Goal: Task Accomplishment & Management: Manage account settings

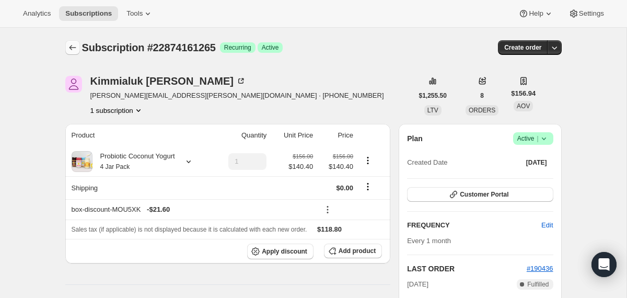
click at [76, 46] on icon "Subscriptions" at bounding box center [72, 47] width 10 height 10
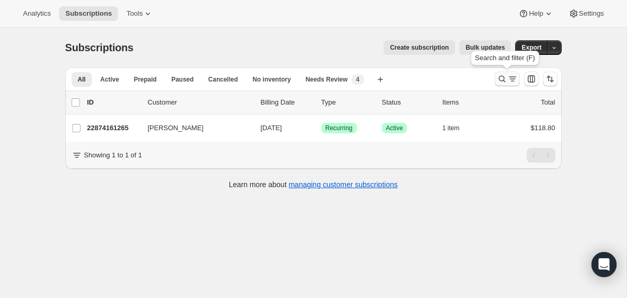
click at [495, 80] on button "Search and filter results" at bounding box center [507, 79] width 25 height 15
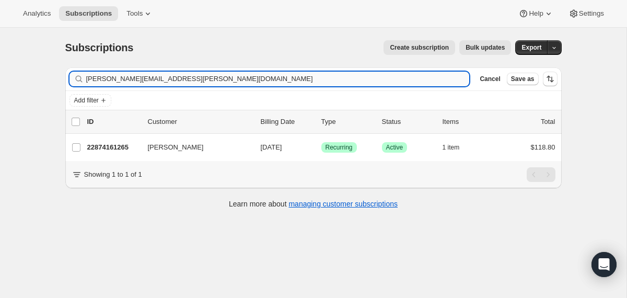
click at [387, 80] on input "[PERSON_NAME][EMAIL_ADDRESS][PERSON_NAME][DOMAIN_NAME]" at bounding box center [277, 79] width 383 height 15
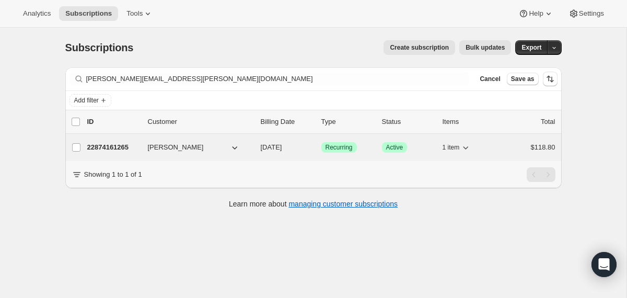
click at [257, 143] on div "22874161265 [PERSON_NAME] [DATE] Success Recurring Success Active 1 item $118.80" at bounding box center [321, 147] width 468 height 15
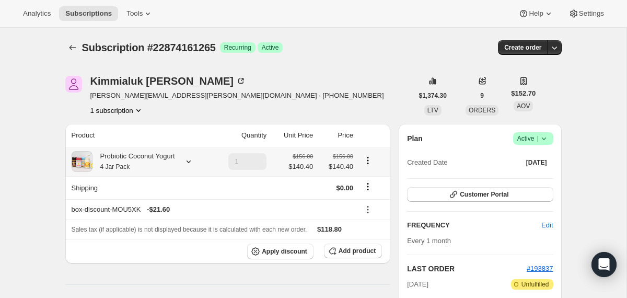
click at [185, 165] on div "Probiotic Coconut Yogurt 4 Jar Pack" at bounding box center [140, 161] width 137 height 21
click at [193, 163] on icon at bounding box center [188, 161] width 10 height 10
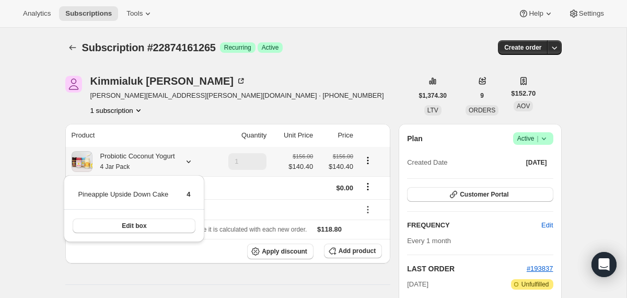
click at [193, 163] on icon at bounding box center [188, 161] width 10 height 10
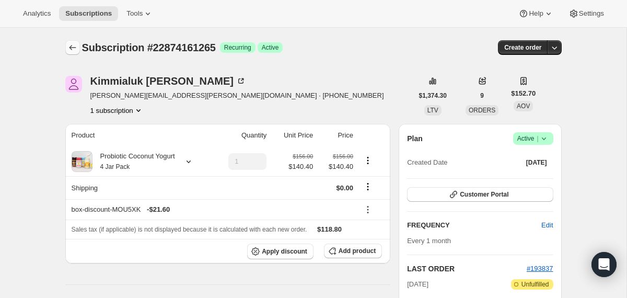
click at [72, 45] on icon "Subscriptions" at bounding box center [72, 47] width 10 height 10
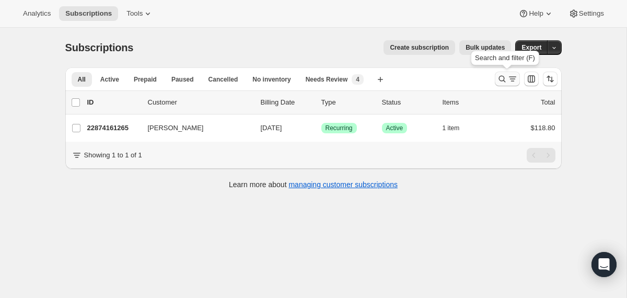
click at [500, 81] on icon "Search and filter results" at bounding box center [502, 79] width 10 height 10
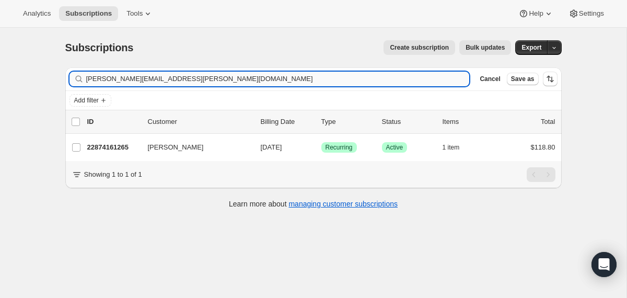
click at [360, 83] on input "[PERSON_NAME][EMAIL_ADDRESS][PERSON_NAME][DOMAIN_NAME]" at bounding box center [277, 79] width 383 height 15
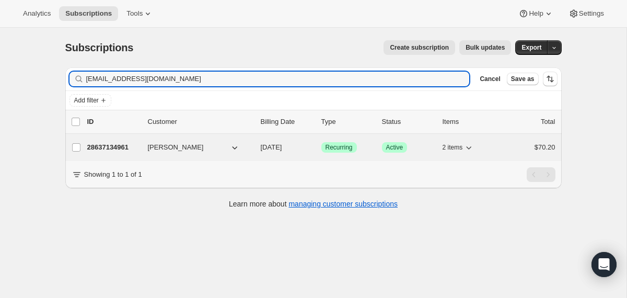
type input "[EMAIL_ADDRESS][DOMAIN_NAME]"
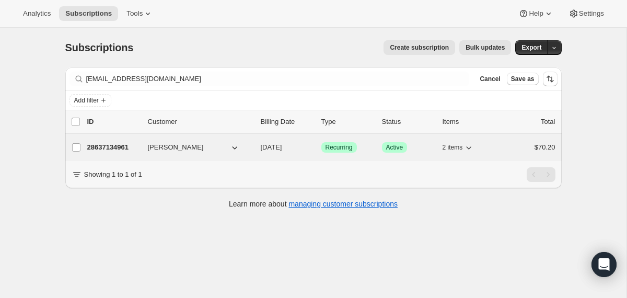
click at [257, 147] on div "28637134961 [PERSON_NAME] [DATE] Success Recurring Success Active 2 items $70.20" at bounding box center [321, 147] width 468 height 15
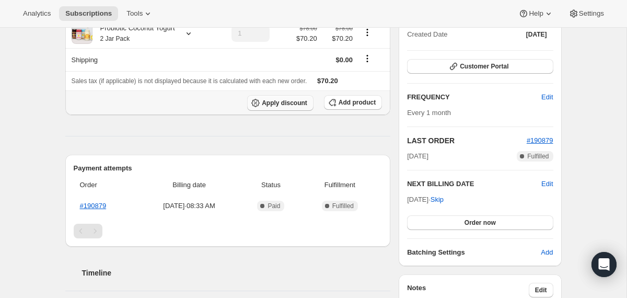
scroll to position [124, 0]
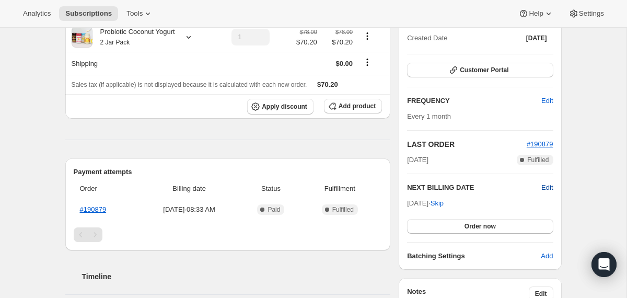
click at [541, 184] on span "Edit" at bounding box center [546, 187] width 11 height 10
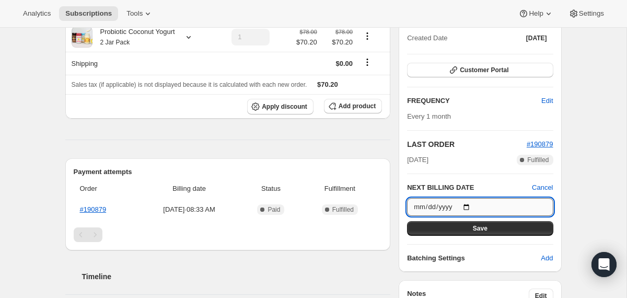
click at [472, 205] on input "[DATE]" at bounding box center [480, 207] width 146 height 18
type input "[DATE]"
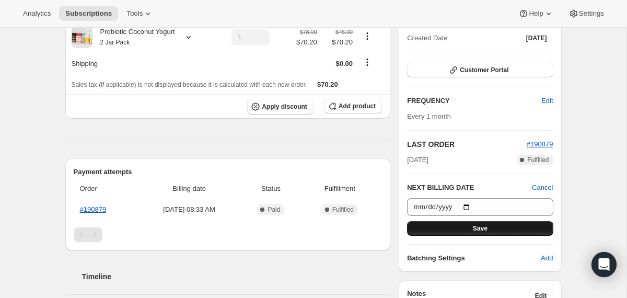
click at [463, 230] on button "Save" at bounding box center [480, 228] width 146 height 15
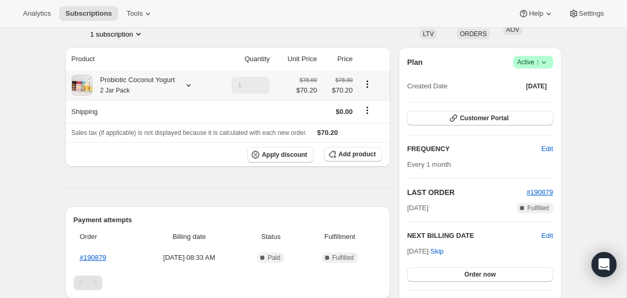
click at [167, 85] on div "Probiotic Coconut Yogurt 2 Jar Pack" at bounding box center [133, 85] width 83 height 21
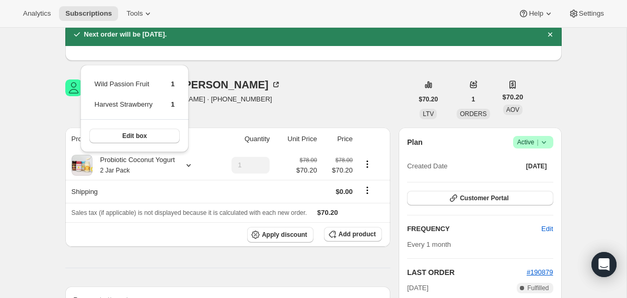
scroll to position [0, 0]
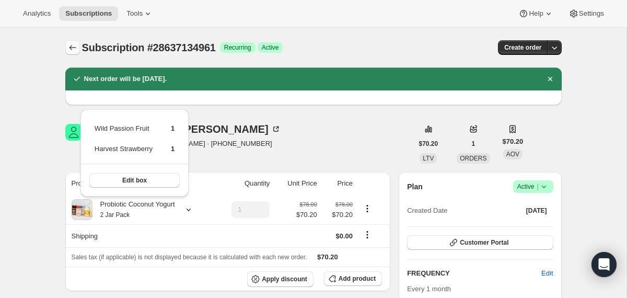
click at [73, 49] on icon "Subscriptions" at bounding box center [72, 47] width 10 height 10
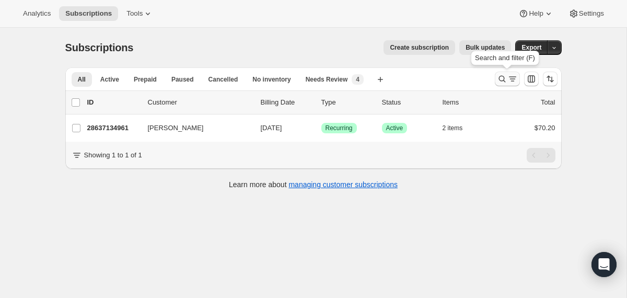
click at [503, 83] on icon "Search and filter results" at bounding box center [502, 79] width 10 height 10
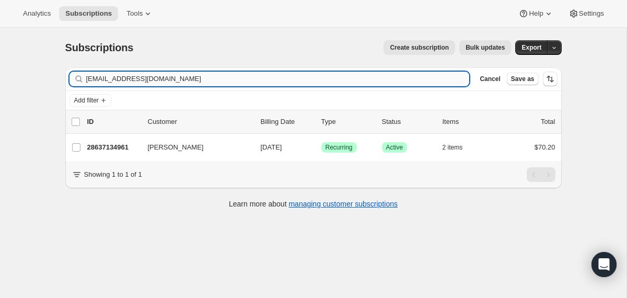
click at [355, 74] on input "[EMAIL_ADDRESS][DOMAIN_NAME]" at bounding box center [277, 79] width 383 height 15
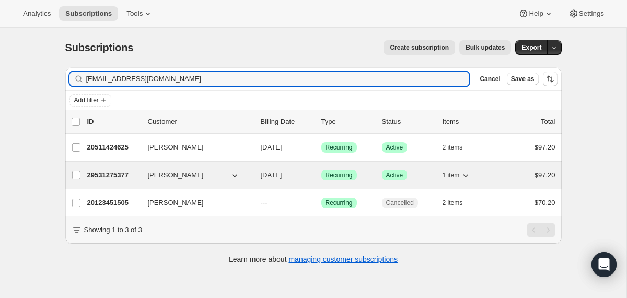
type input "[EMAIL_ADDRESS][DOMAIN_NAME]"
click at [254, 169] on div "29531275377 [PERSON_NAME] [DATE] Success Recurring Success Active 1 item $97.20" at bounding box center [321, 175] width 468 height 15
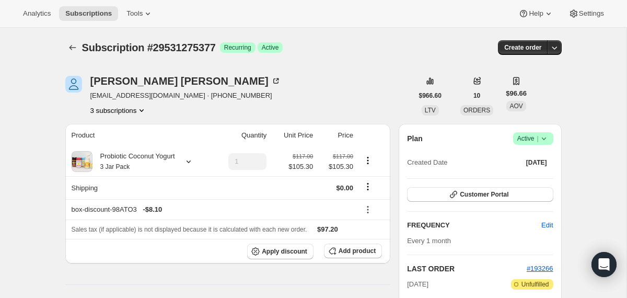
click at [544, 142] on icon at bounding box center [543, 138] width 10 height 10
click at [522, 183] on button "Cancel subscription" at bounding box center [528, 176] width 65 height 17
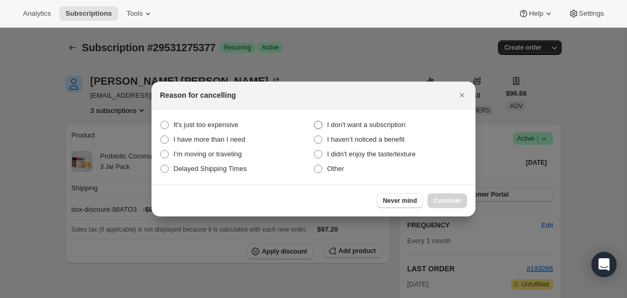
click at [391, 124] on span "I don't want a subscription" at bounding box center [366, 125] width 78 height 8
click at [314, 121] on subscription "I don't want a subscription" at bounding box center [314, 121] width 1 height 1
radio subscription "true"
click at [439, 201] on span "Continue" at bounding box center [446, 200] width 27 height 8
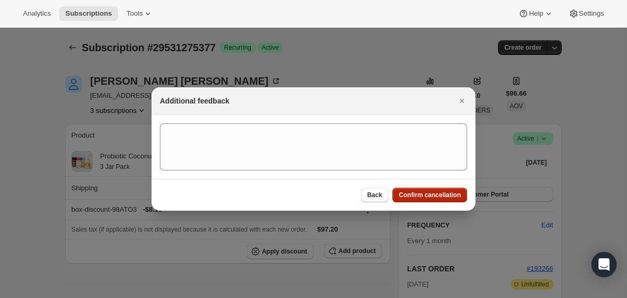
click at [433, 194] on span "Confirm cancellation" at bounding box center [429, 195] width 62 height 8
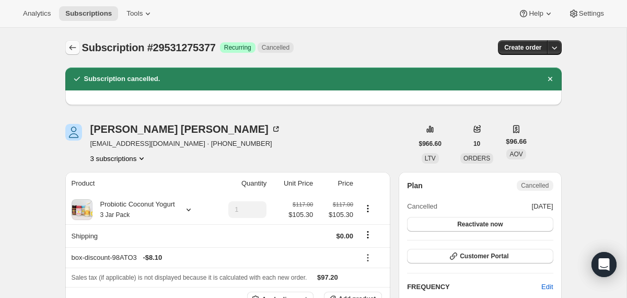
click at [73, 47] on icon "Subscriptions" at bounding box center [72, 47] width 10 height 10
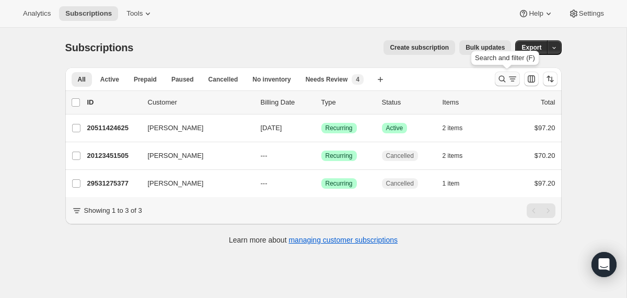
click at [499, 77] on icon "Search and filter results" at bounding box center [501, 79] width 7 height 7
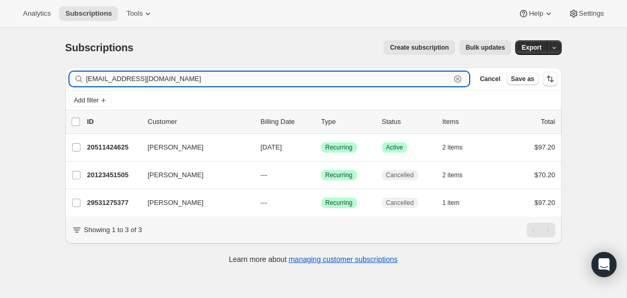
click at [354, 77] on input "[EMAIL_ADDRESS][DOMAIN_NAME]" at bounding box center [268, 79] width 365 height 15
paste input "madelinebadkins@gmai"
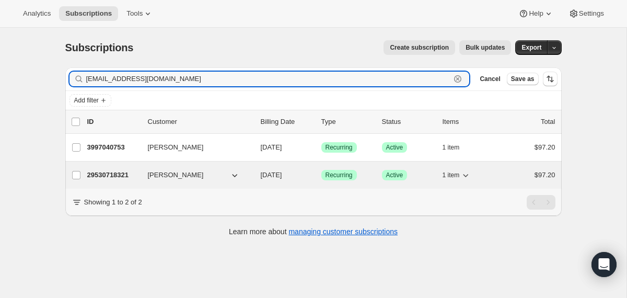
type input "[EMAIL_ADDRESS][DOMAIN_NAME]"
click at [255, 173] on div "29530718321 [PERSON_NAME] [DATE] Success Recurring Success Active 1 item $97.20" at bounding box center [321, 175] width 468 height 15
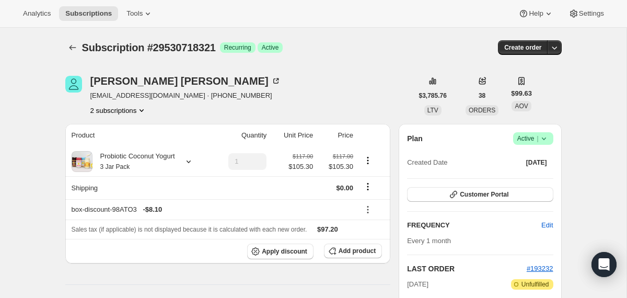
click at [543, 139] on icon at bounding box center [543, 138] width 4 height 3
click at [515, 178] on span "Cancel subscription" at bounding box center [528, 177] width 59 height 8
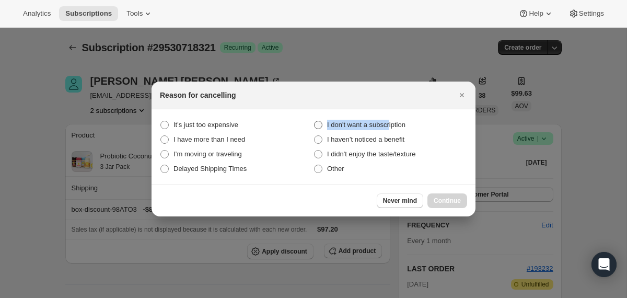
click at [393, 120] on span "I don't want a subscription" at bounding box center [366, 125] width 78 height 10
click at [405, 125] on span "I don't want a subscription" at bounding box center [366, 125] width 78 height 8
click at [314, 121] on subscription "I don't want a subscription" at bounding box center [314, 121] width 1 height 1
radio subscription "true"
click at [433, 197] on span "Continue" at bounding box center [446, 200] width 27 height 8
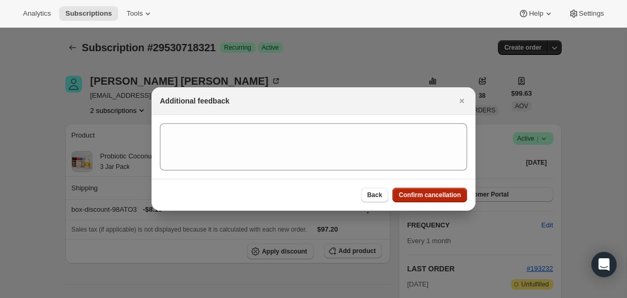
click at [433, 196] on span "Confirm cancellation" at bounding box center [429, 195] width 62 height 8
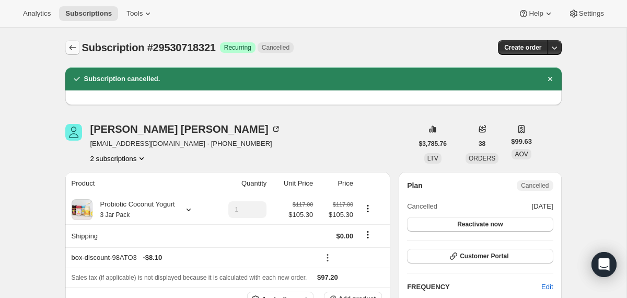
click at [74, 48] on icon "Subscriptions" at bounding box center [72, 47] width 10 height 10
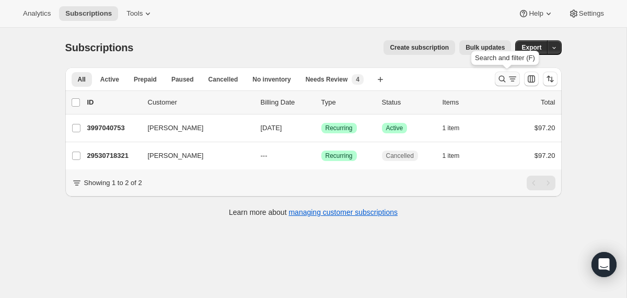
click at [501, 85] on button "Search and filter results" at bounding box center [507, 79] width 25 height 15
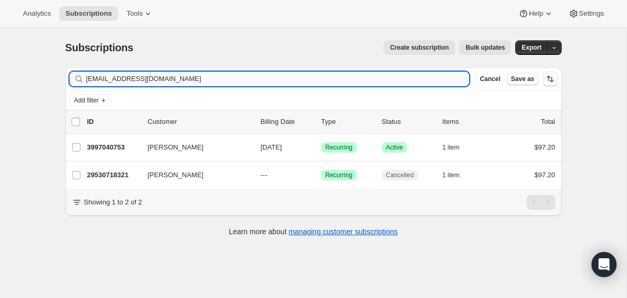
click at [352, 76] on input "[EMAIL_ADDRESS][DOMAIN_NAME]" at bounding box center [277, 79] width 383 height 15
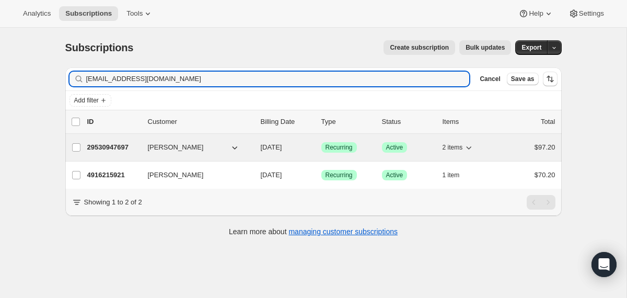
type input "[EMAIL_ADDRESS][DOMAIN_NAME]"
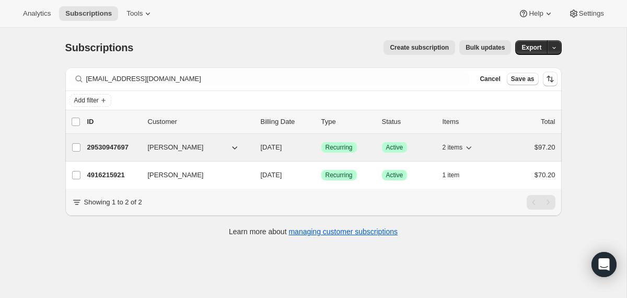
click at [252, 149] on div "29530947697 [PERSON_NAME] [DATE] Success Recurring Success Active 2 items $97.20" at bounding box center [321, 147] width 468 height 15
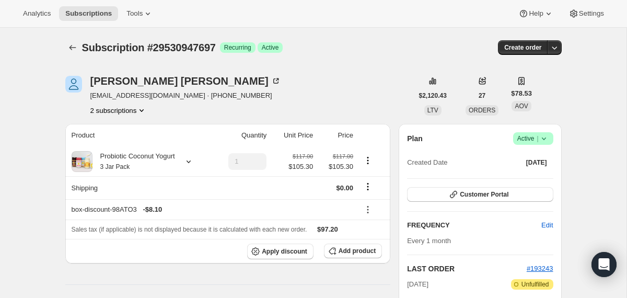
click at [549, 136] on span "Success Active |" at bounding box center [533, 138] width 40 height 13
click at [528, 177] on span "Cancel subscription" at bounding box center [528, 177] width 59 height 8
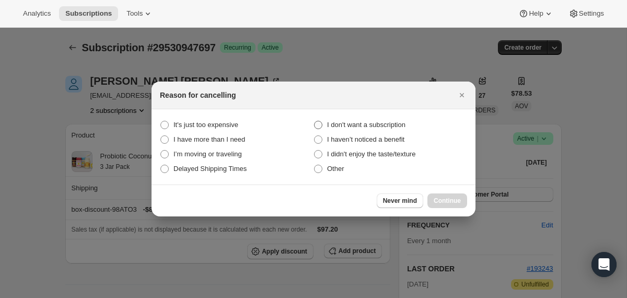
click at [395, 121] on span "I don't want a subscription" at bounding box center [366, 125] width 78 height 8
click at [314, 121] on subscription "I don't want a subscription" at bounding box center [314, 121] width 1 height 1
radio subscription "true"
click at [431, 200] on button "Continue" at bounding box center [447, 200] width 40 height 15
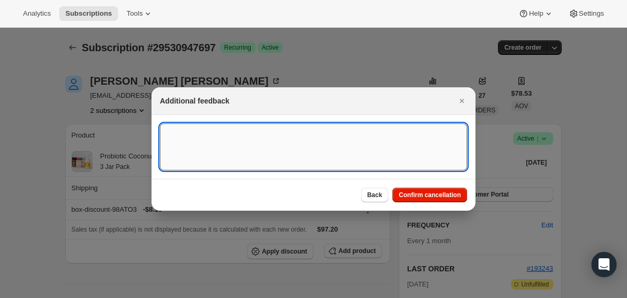
click at [382, 136] on textarea ":r3io:" at bounding box center [313, 146] width 307 height 47
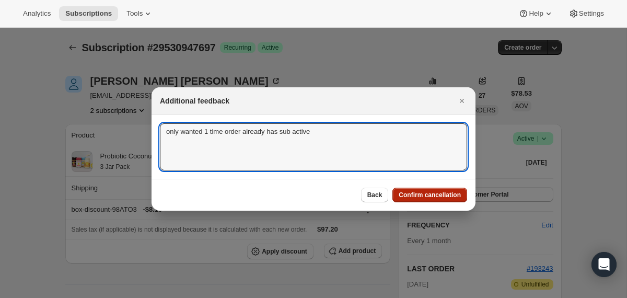
type textarea "only wanted 1 time order already has sub active"
click at [428, 196] on span "Confirm cancellation" at bounding box center [429, 195] width 62 height 8
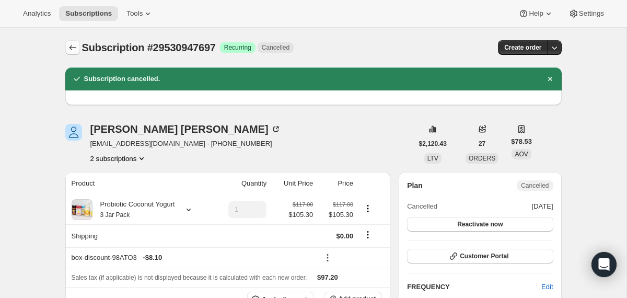
click at [74, 44] on icon "Subscriptions" at bounding box center [72, 47] width 10 height 10
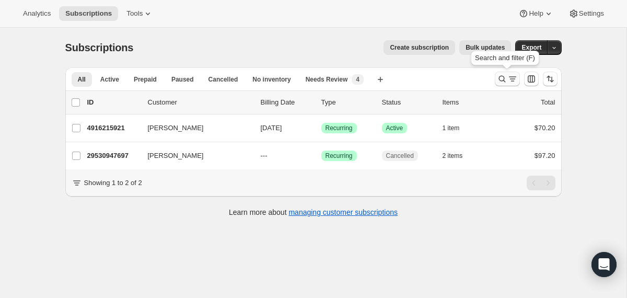
click at [505, 78] on icon "Search and filter results" at bounding box center [502, 79] width 10 height 10
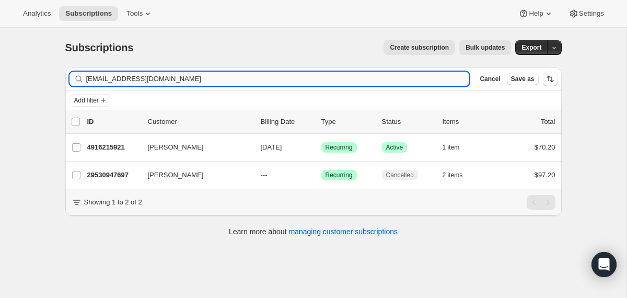
click at [346, 77] on input "[EMAIL_ADDRESS][DOMAIN_NAME]" at bounding box center [277, 79] width 383 height 15
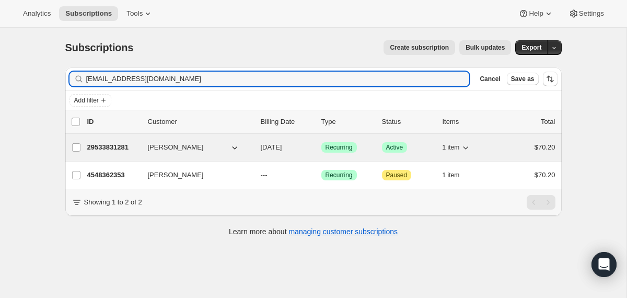
type input "[EMAIL_ADDRESS][DOMAIN_NAME]"
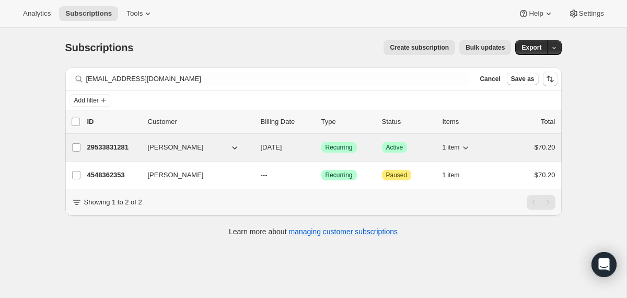
click at [261, 148] on span "[DATE]" at bounding box center [271, 147] width 21 height 8
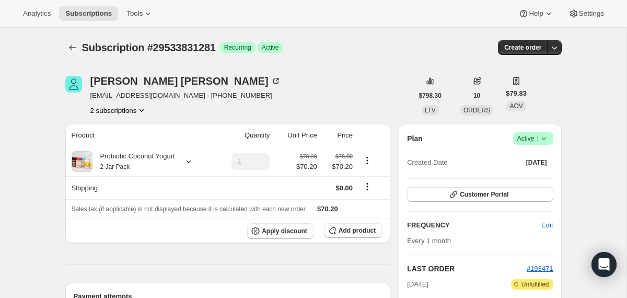
click at [542, 138] on icon at bounding box center [543, 138] width 4 height 3
click at [519, 181] on span "Cancel subscription" at bounding box center [528, 177] width 59 height 10
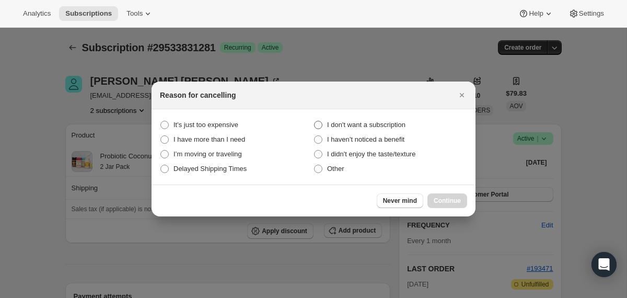
click at [374, 123] on span "I don't want a subscription" at bounding box center [366, 125] width 78 height 8
click at [314, 121] on subscription "I don't want a subscription" at bounding box center [314, 121] width 1 height 1
radio subscription "true"
click at [431, 195] on button "Continue" at bounding box center [447, 200] width 40 height 15
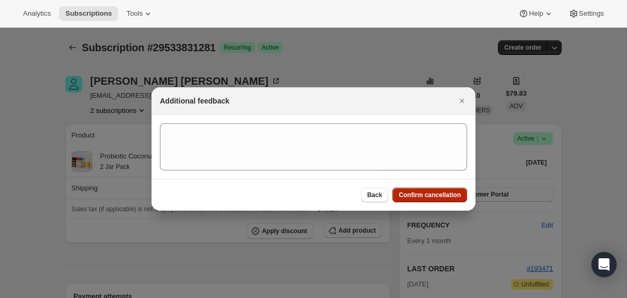
click at [431, 195] on span "Confirm cancellation" at bounding box center [429, 195] width 62 height 8
